Goal: Task Accomplishment & Management: Complete application form

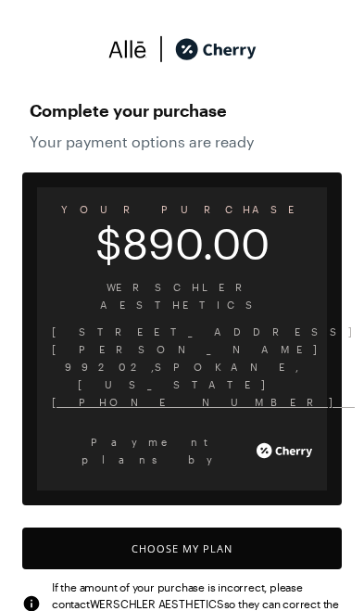
click at [100, 528] on button "Choose My Plan" at bounding box center [182, 549] width 320 height 42
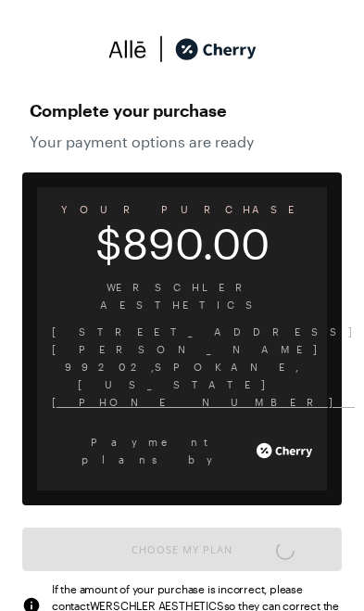
scroll to position [7, 0]
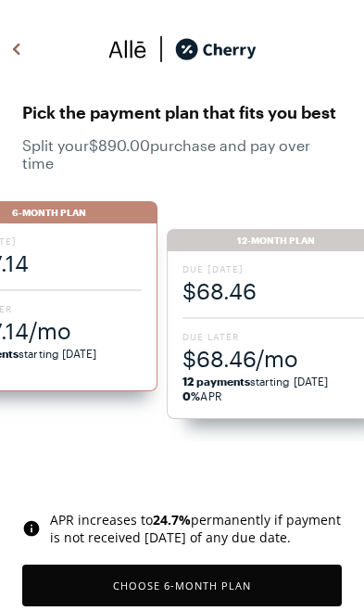
scroll to position [1533, 0]
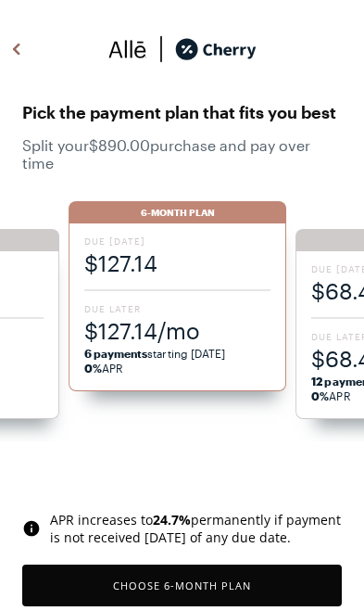
click at [132, 337] on span "$127.14/mo" at bounding box center [177, 330] width 187 height 31
click at [169, 313] on span "Due Later" at bounding box center [177, 308] width 187 height 13
click at [62, 585] on button "Choose 6 -Month Plan" at bounding box center [182, 586] width 320 height 42
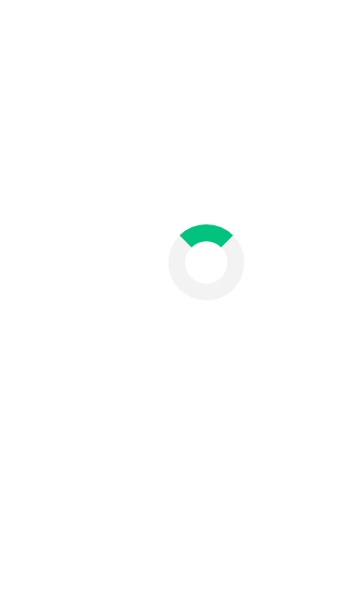
scroll to position [76, 0]
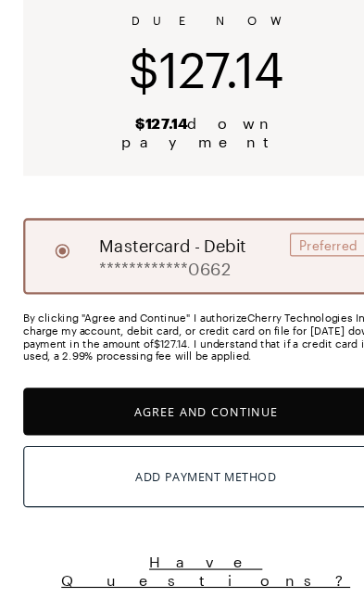
scroll to position [36, 0]
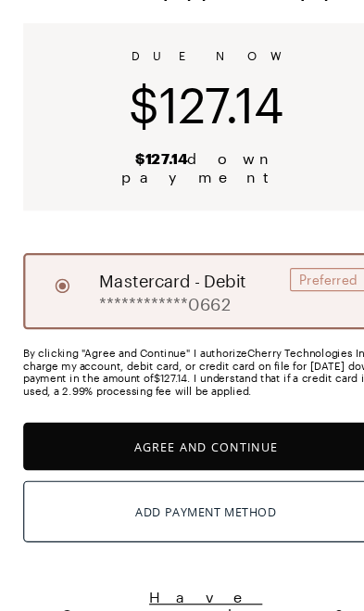
click at [43, 446] on button "Agree and Continue" at bounding box center [182, 467] width 320 height 42
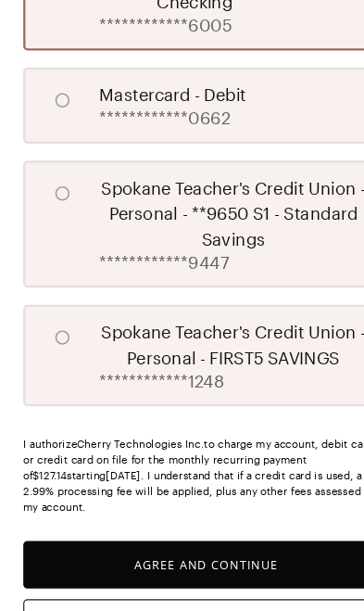
scroll to position [542, 0]
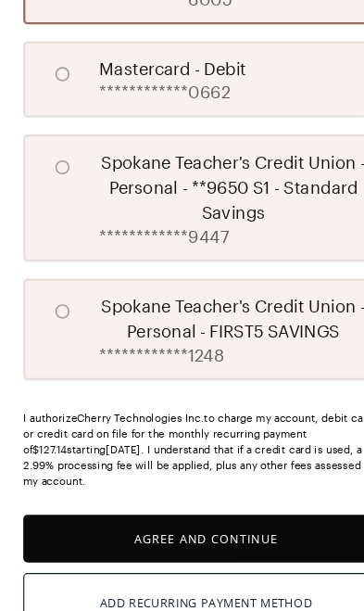
click at [33, 460] on button "Agree and Continue" at bounding box center [182, 481] width 320 height 42
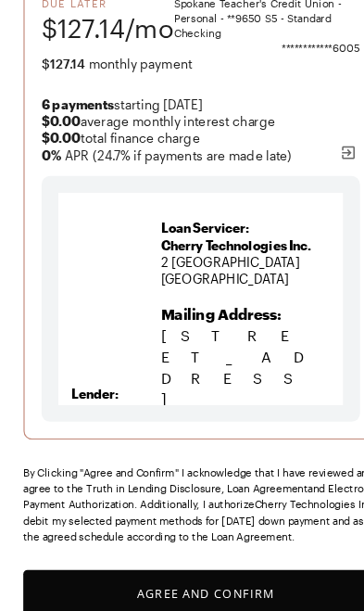
scroll to position [282, 0]
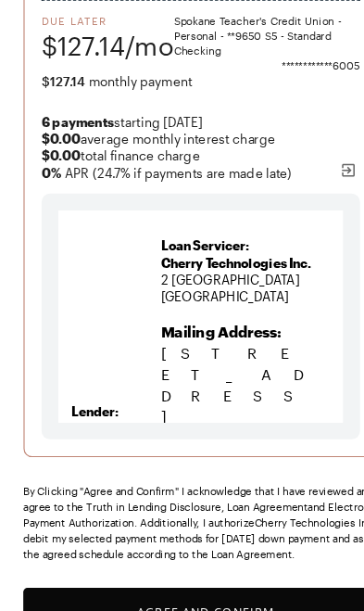
click at [46, 530] on button "Agree and Confirm" at bounding box center [182, 545] width 320 height 42
